Goal: Check status: Check status

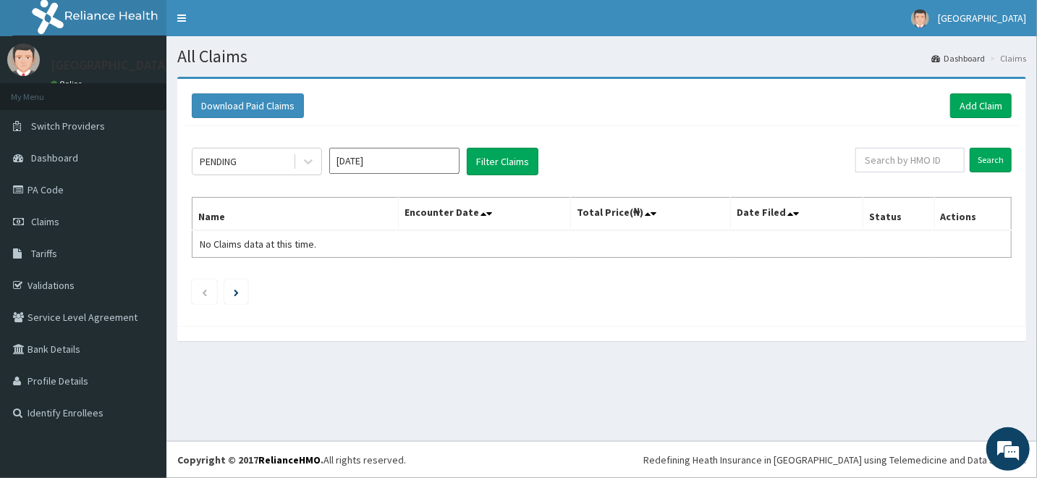
click at [418, 167] on input "[DATE]" at bounding box center [394, 161] width 130 height 26
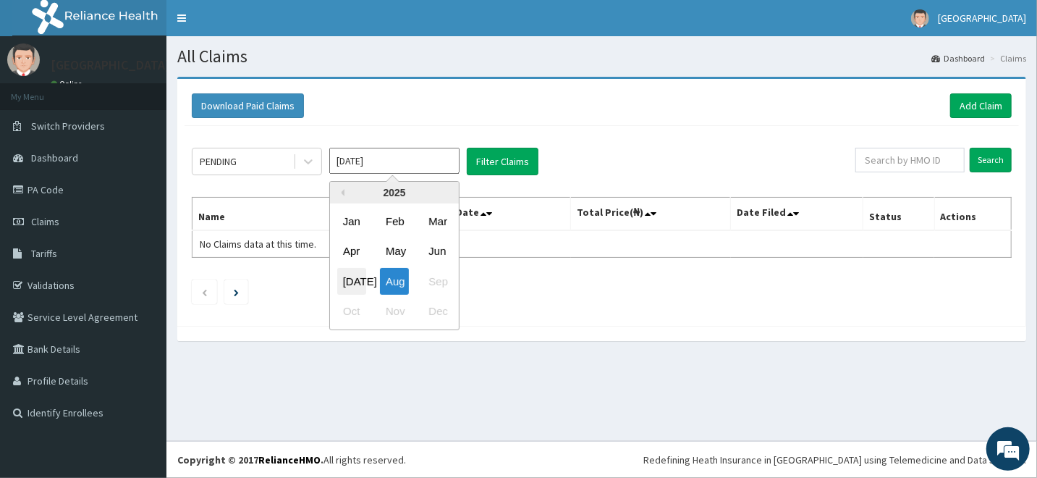
click at [350, 281] on div "[DATE]" at bounding box center [351, 281] width 29 height 27
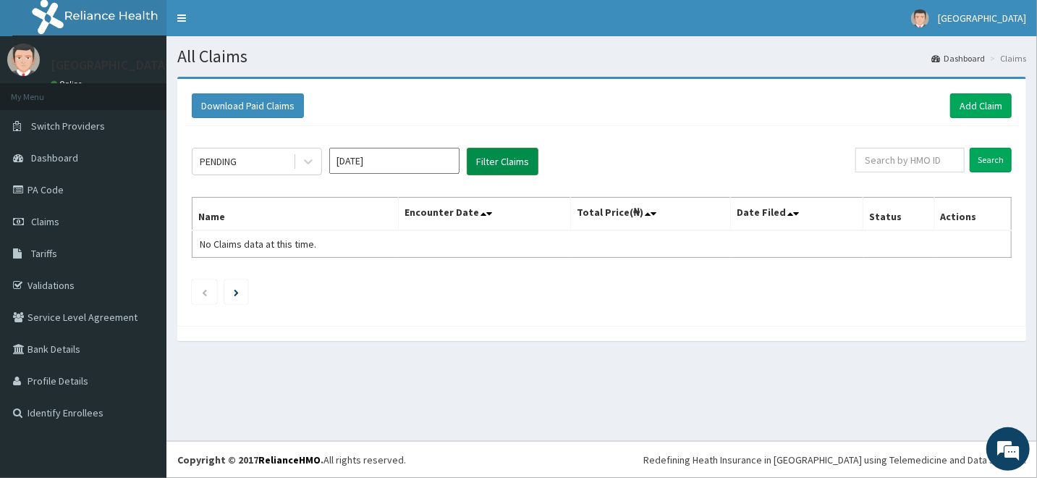
click at [500, 159] on button "Filter Claims" at bounding box center [503, 162] width 72 height 28
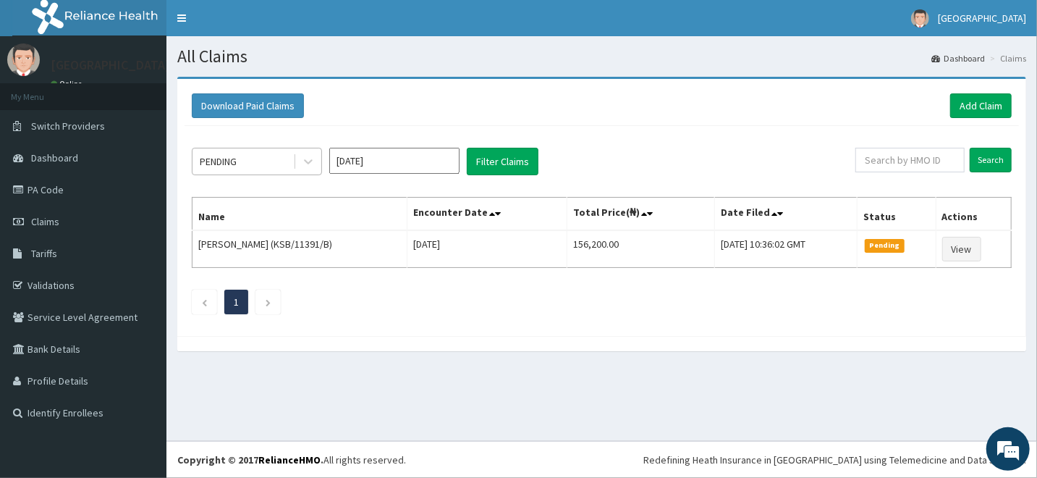
click at [226, 156] on div "PENDING" at bounding box center [218, 161] width 37 height 14
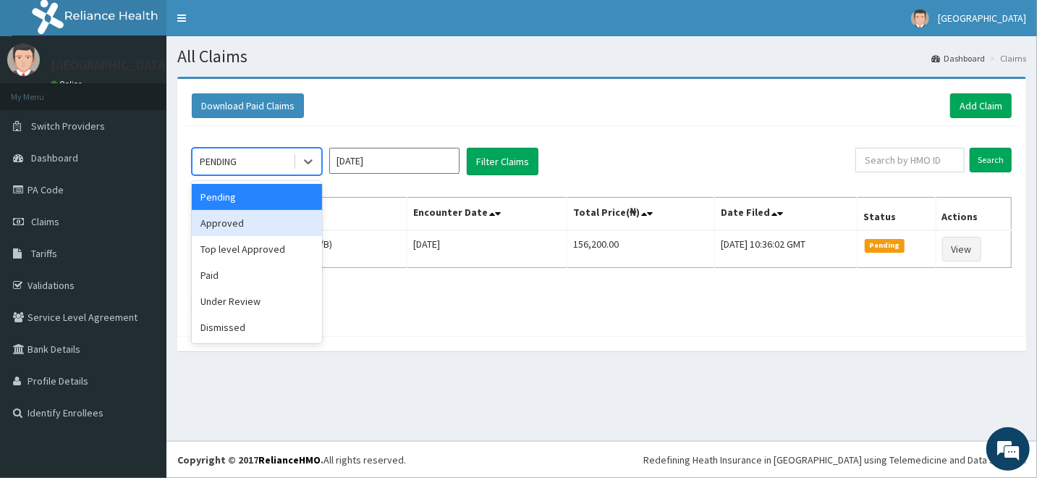
click at [235, 227] on div "Approved" at bounding box center [257, 223] width 130 height 26
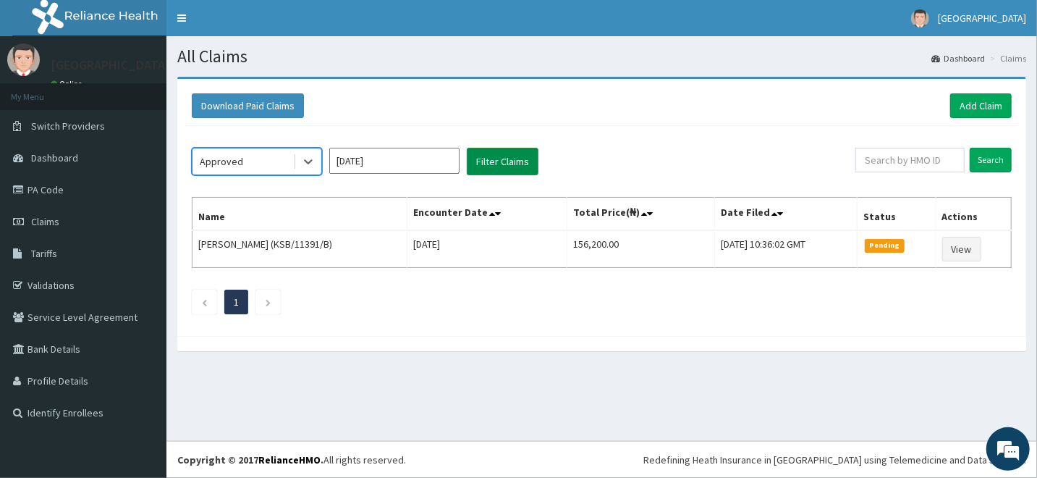
click at [504, 165] on button "Filter Claims" at bounding box center [503, 162] width 72 height 28
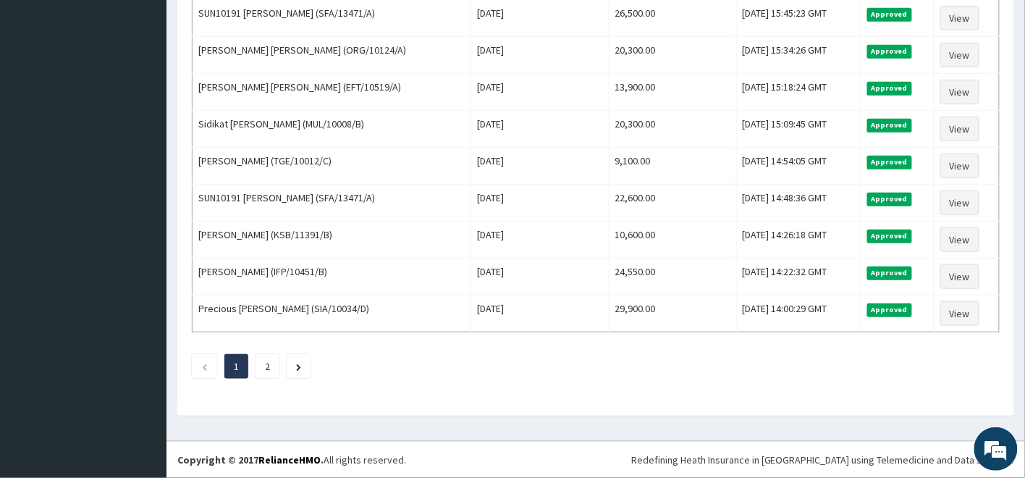
scroll to position [1754, 0]
click at [269, 362] on link "2" at bounding box center [267, 366] width 5 height 13
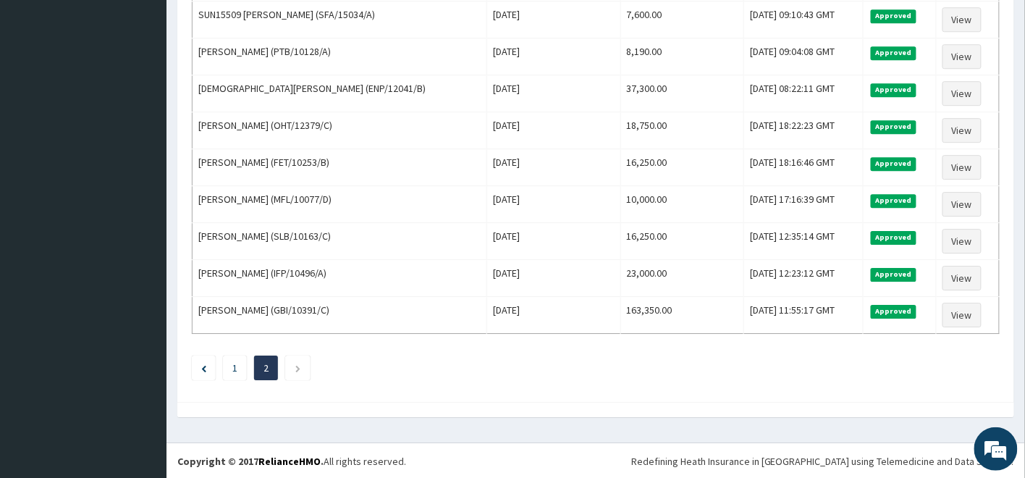
scroll to position [1123, 0]
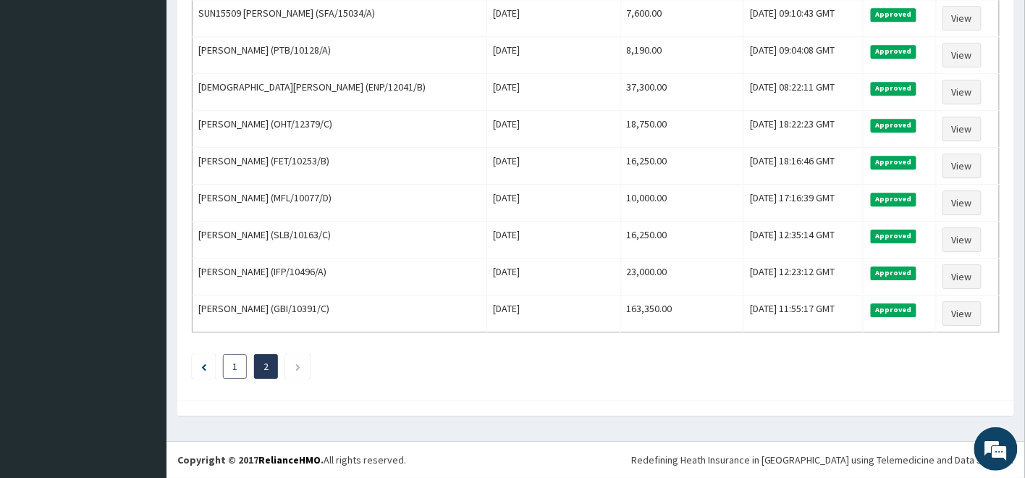
click at [234, 360] on link "1" at bounding box center [234, 366] width 5 height 13
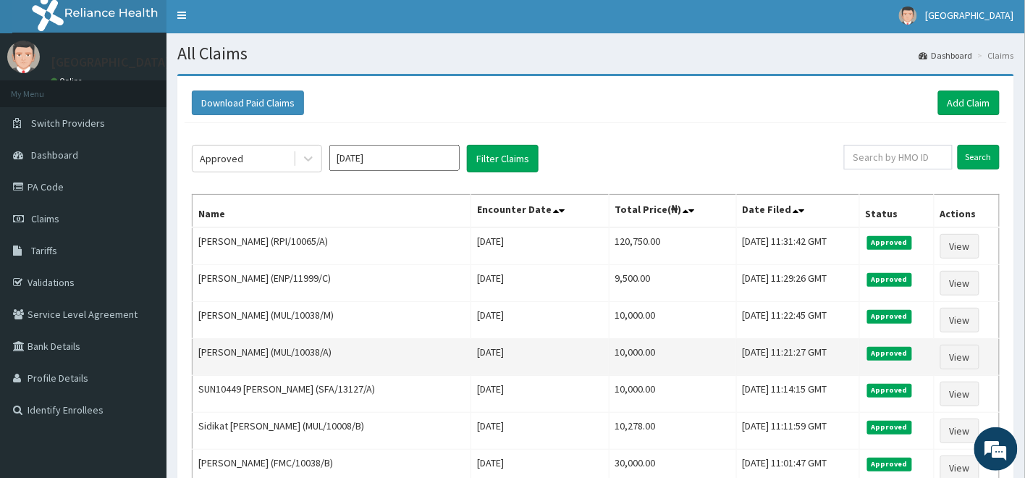
scroll to position [0, 0]
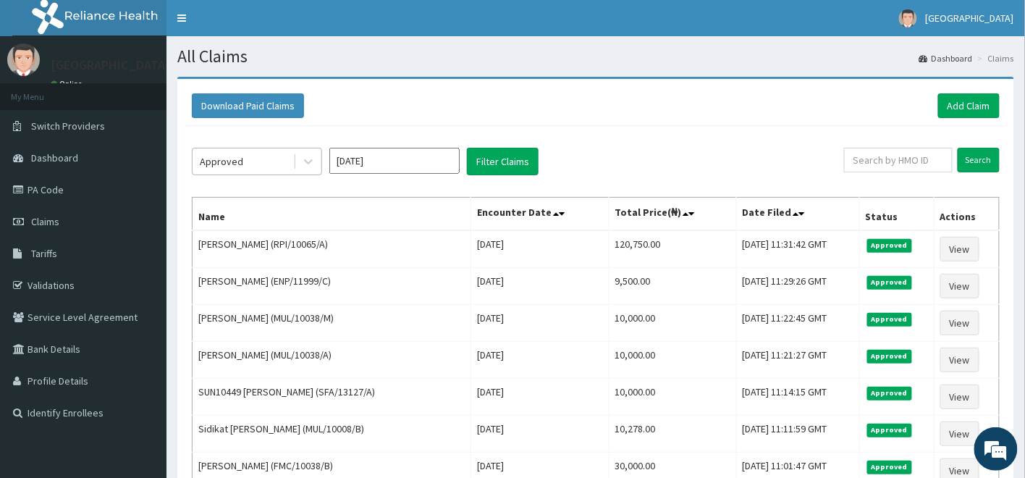
click at [270, 166] on div "Approved" at bounding box center [243, 161] width 101 height 23
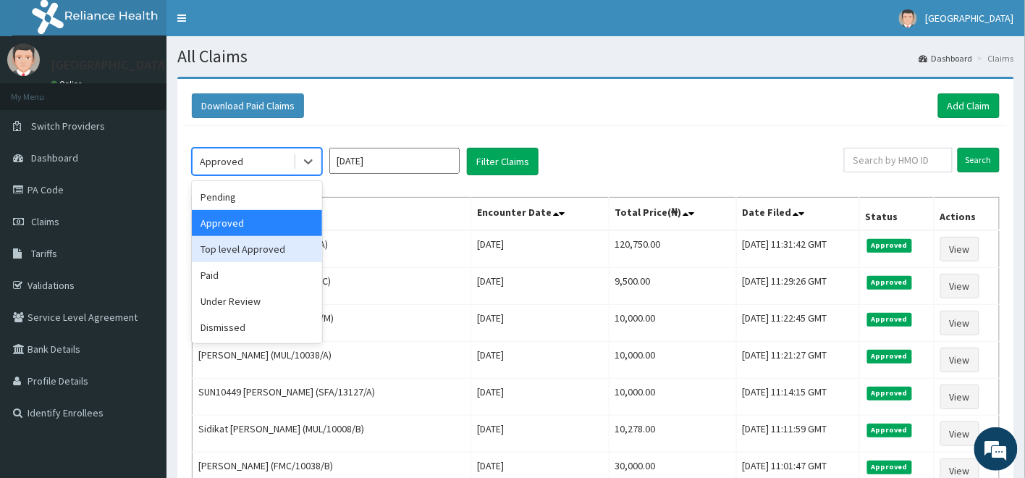
click at [266, 254] on div "Top level Approved" at bounding box center [257, 249] width 130 height 26
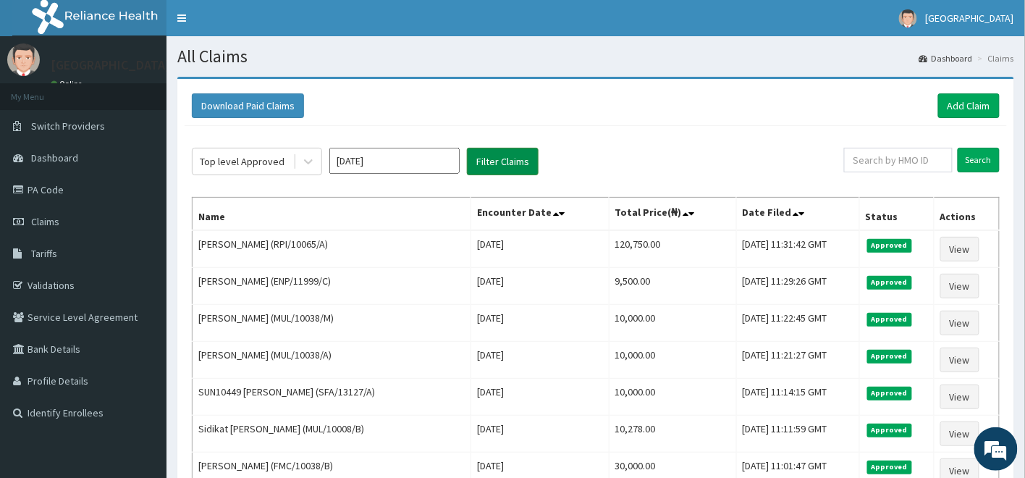
click at [498, 157] on button "Filter Claims" at bounding box center [503, 162] width 72 height 28
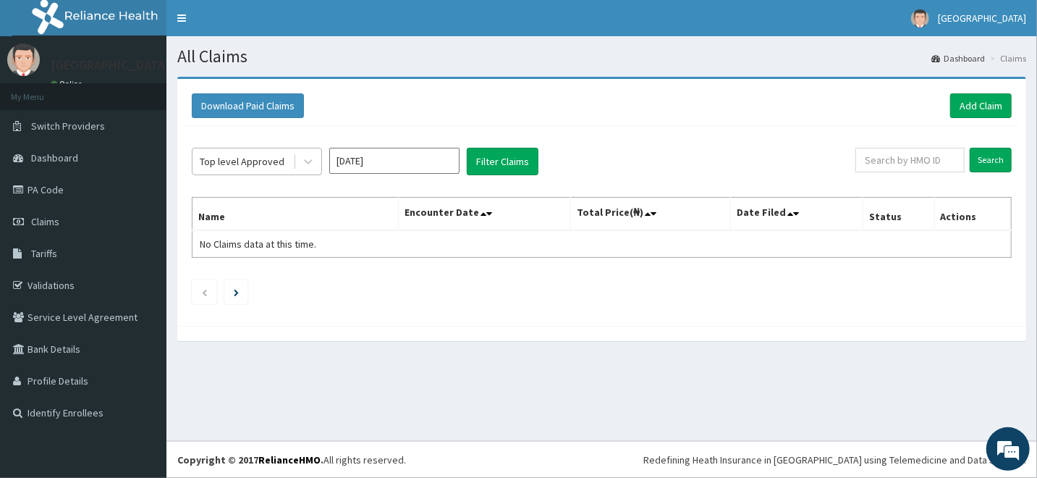
click at [274, 168] on div "Top level Approved" at bounding box center [242, 161] width 85 height 14
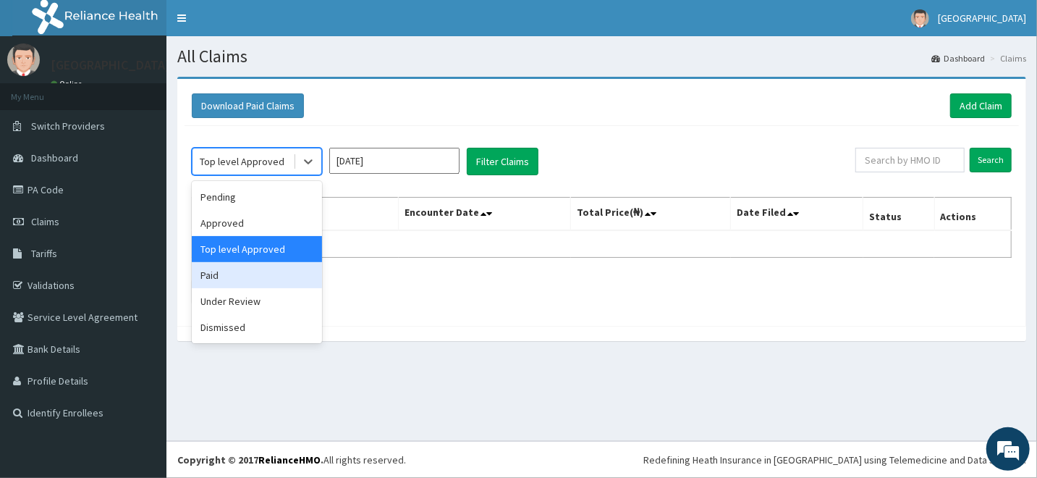
click at [273, 266] on div "Paid" at bounding box center [257, 275] width 130 height 26
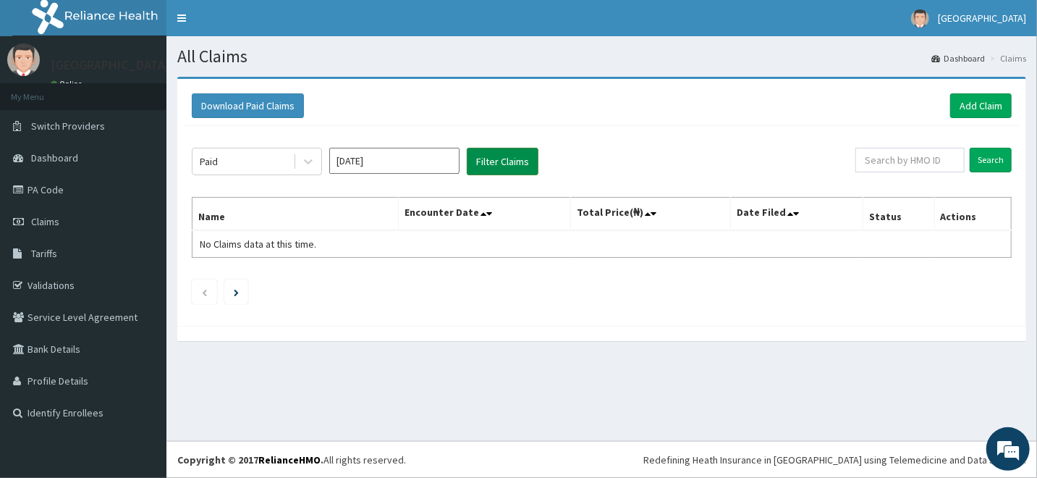
click at [504, 168] on button "Filter Claims" at bounding box center [503, 162] width 72 height 28
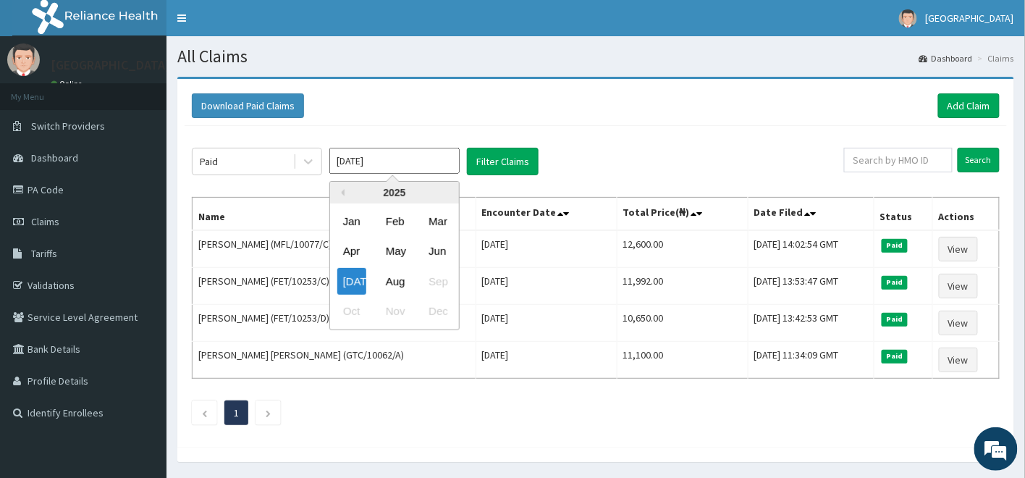
click at [379, 168] on input "[DATE]" at bounding box center [394, 161] width 130 height 26
click at [426, 254] on div "Jun" at bounding box center [437, 251] width 29 height 27
type input "[DATE]"
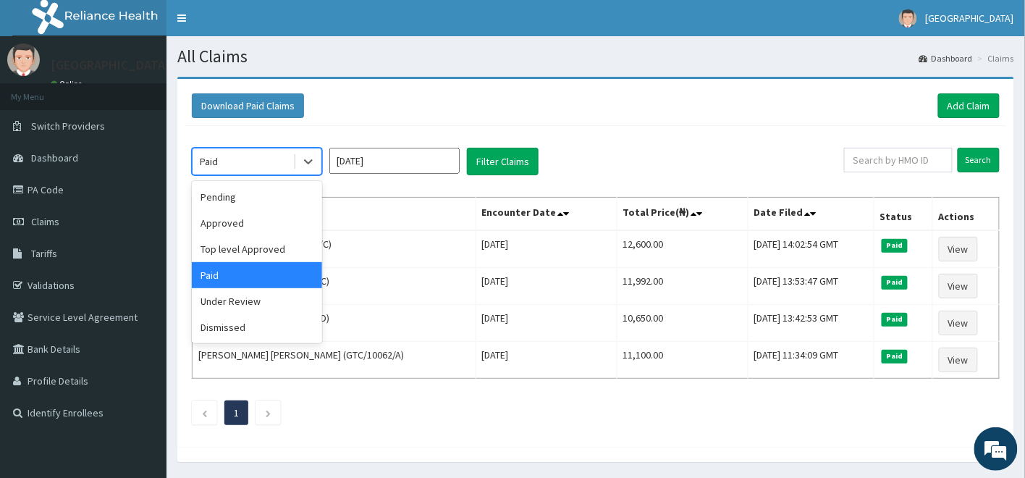
click at [253, 165] on div "Paid" at bounding box center [243, 161] width 101 height 23
click at [253, 198] on div "Pending" at bounding box center [257, 197] width 130 height 26
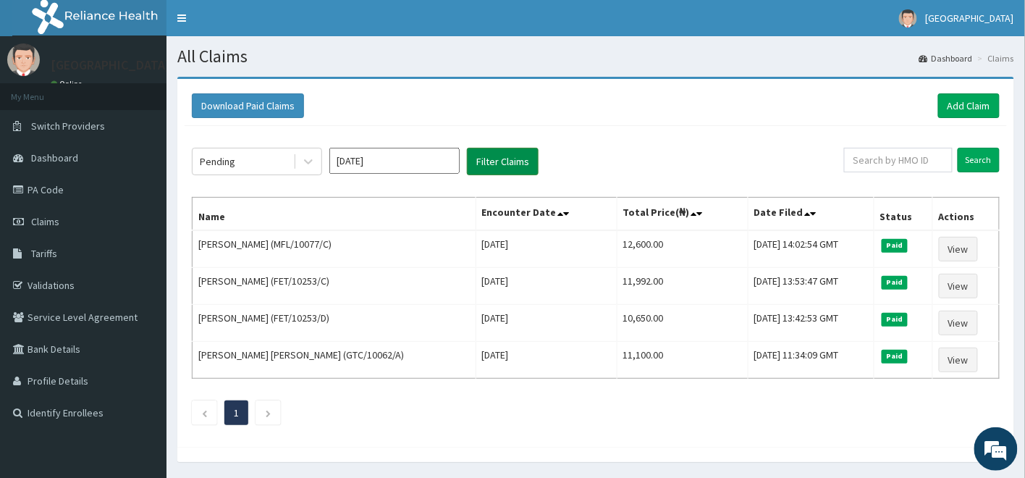
click at [473, 169] on button "Filter Claims" at bounding box center [503, 162] width 72 height 28
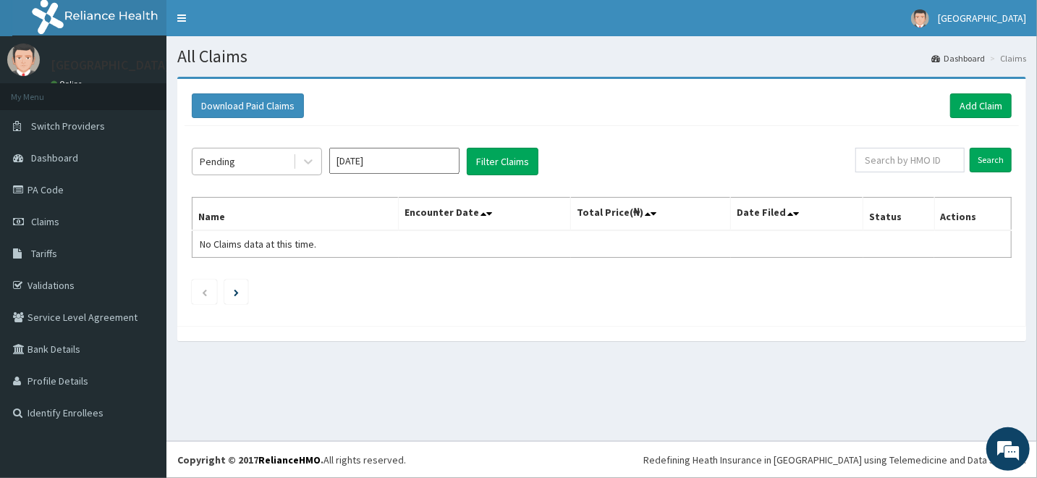
click at [287, 165] on div "Pending" at bounding box center [243, 161] width 101 height 23
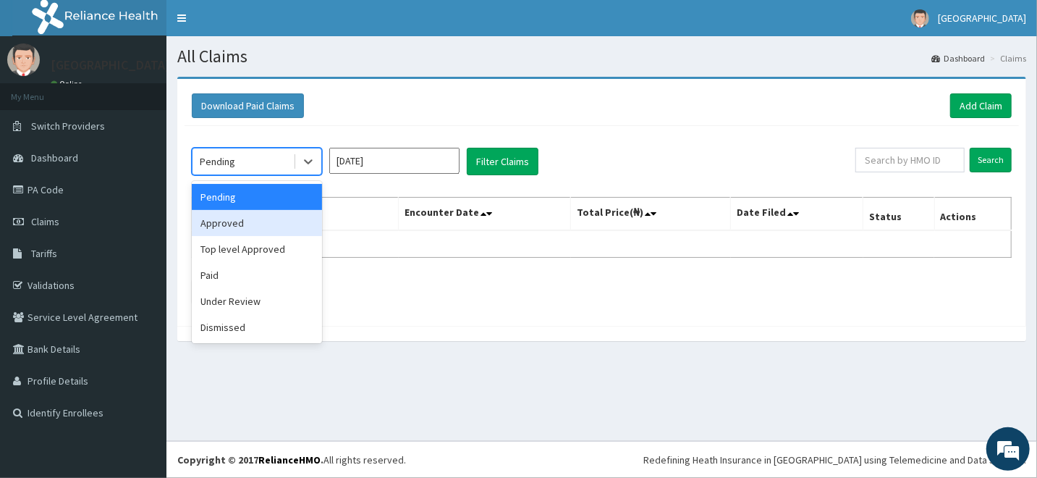
click at [271, 220] on div "Approved" at bounding box center [257, 223] width 130 height 26
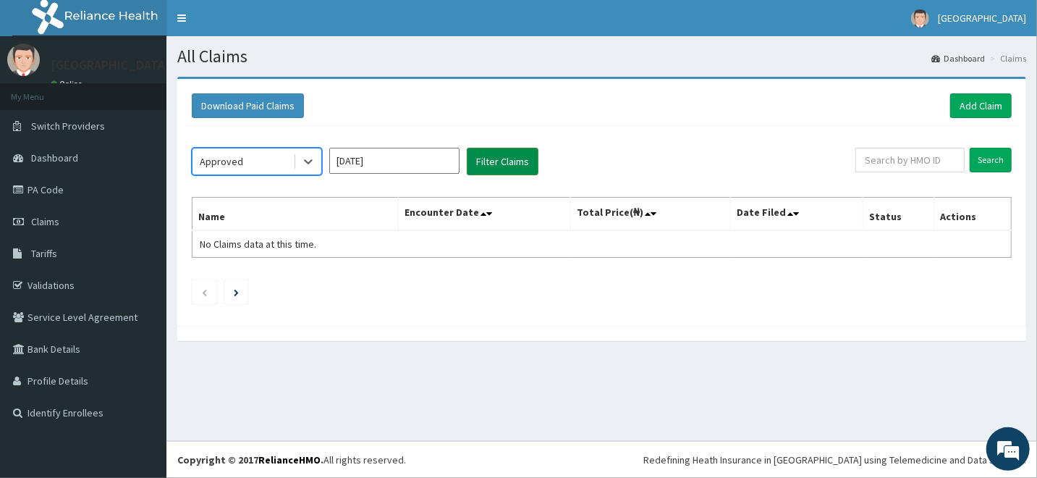
click at [500, 165] on button "Filter Claims" at bounding box center [503, 162] width 72 height 28
